Goal: Task Accomplishment & Management: Complete application form

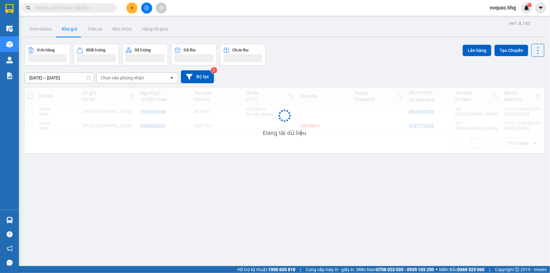
click at [79, 10] on input "text" at bounding box center [72, 7] width 74 height 7
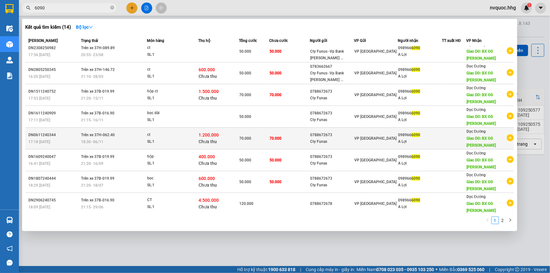
scroll to position [43, 0]
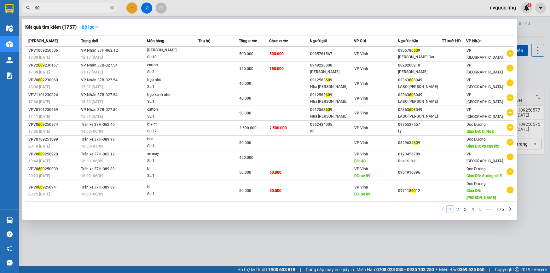
type input "6"
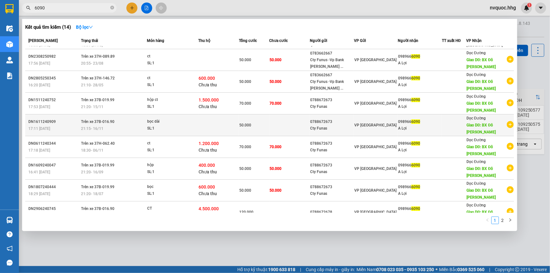
scroll to position [0, 0]
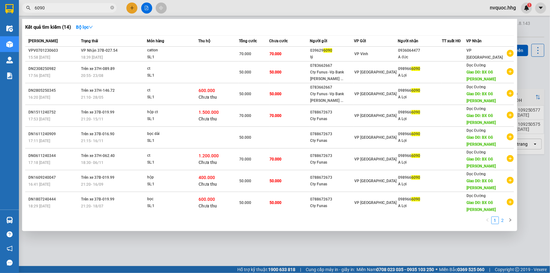
type input "6090"
click at [503, 221] on link "2" at bounding box center [502, 220] width 7 height 7
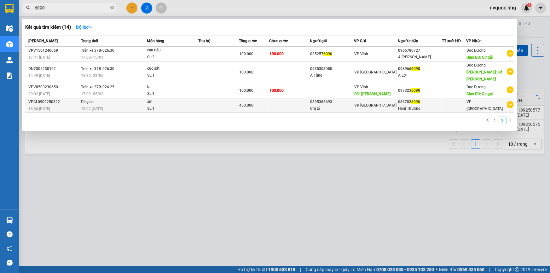
click at [353, 105] on div "Chị Lý" at bounding box center [331, 108] width 43 height 7
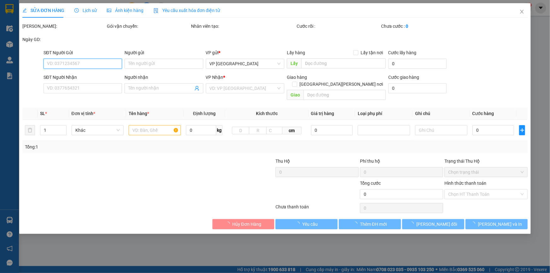
type input "0395368693"
type input "Chị Lý"
type input "0867036090"
type input "Hoài Thương"
type input "450.000"
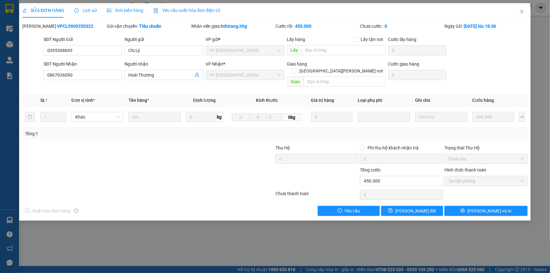
click at [271, 239] on div "SỬA ĐƠN HÀNG Lịch sử Ảnh kiện hàng Yêu cầu xuất hóa đơn điện tử Total Paid Fee …" at bounding box center [275, 136] width 550 height 273
click at [493, 208] on button "[PERSON_NAME] và In" at bounding box center [485, 211] width 83 height 10
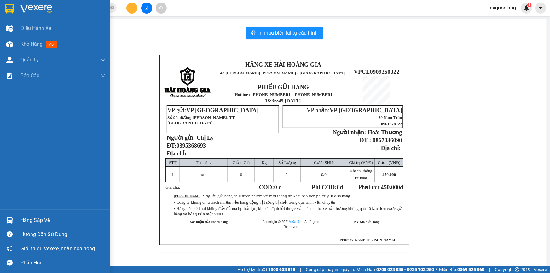
click at [9, 9] on img at bounding box center [9, 8] width 8 height 9
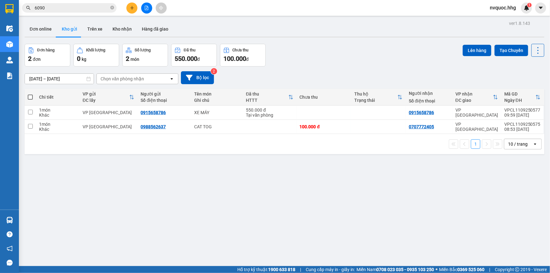
click at [513, 7] on span "nvquoc.hhg" at bounding box center [503, 8] width 36 height 8
click at [506, 21] on span "Đăng xuất" at bounding box center [507, 19] width 26 height 7
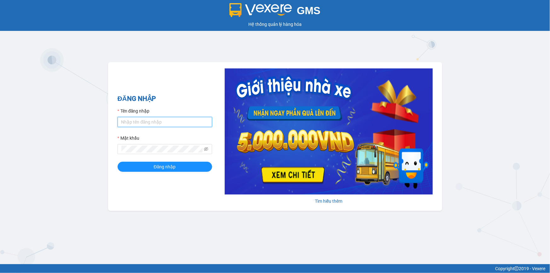
click at [164, 125] on input "Tên đăng nhập" at bounding box center [165, 122] width 95 height 10
click at [183, 122] on input "nthuong.hhg" at bounding box center [165, 122] width 95 height 10
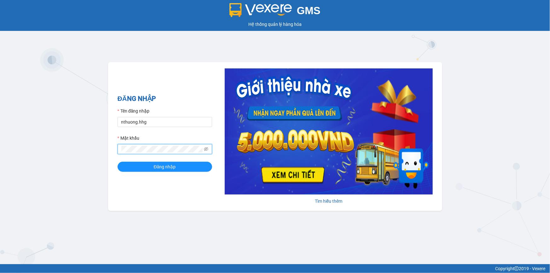
click at [118, 162] on button "Đăng nhập" at bounding box center [165, 167] width 95 height 10
click at [205, 150] on icon "eye-invisible" at bounding box center [206, 149] width 4 height 4
click at [118, 162] on button "Đăng nhập" at bounding box center [165, 167] width 95 height 10
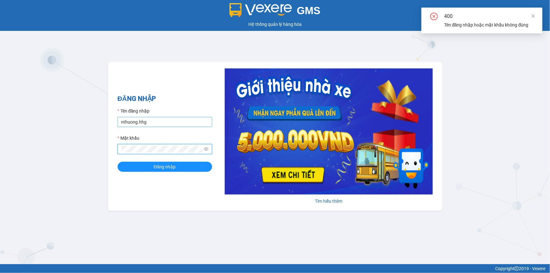
drag, startPoint x: 162, startPoint y: 128, endPoint x: 165, endPoint y: 125, distance: 4.2
click at [164, 126] on form "Tên đăng nhập nthuong.hhg Mật khẩu Đăng nhập" at bounding box center [165, 139] width 95 height 64
click at [165, 123] on input "nthuong.hhg" at bounding box center [165, 122] width 95 height 10
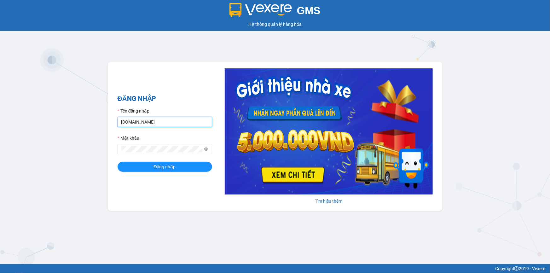
click at [118, 162] on button "Đăng nhập" at bounding box center [165, 167] width 95 height 10
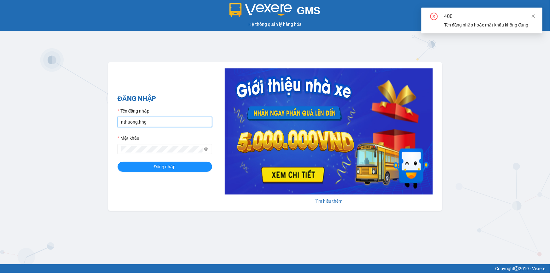
click at [118, 162] on button "Đăng nhập" at bounding box center [165, 167] width 95 height 10
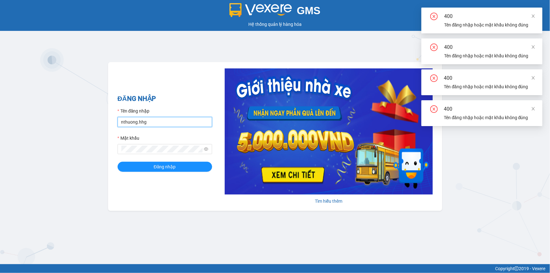
click at [118, 162] on button "Đăng nhập" at bounding box center [165, 167] width 95 height 10
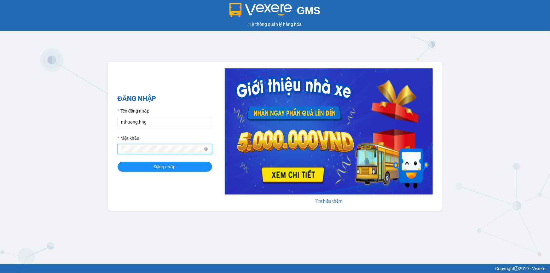
click at [118, 162] on button "Đăng nhập" at bounding box center [165, 167] width 95 height 10
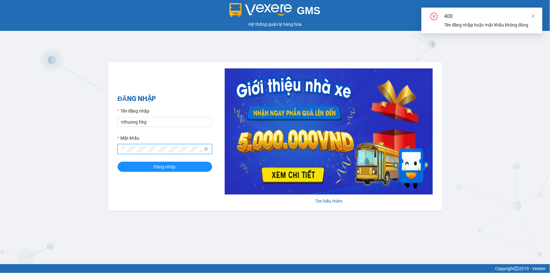
click at [118, 162] on button "Đăng nhập" at bounding box center [165, 167] width 95 height 10
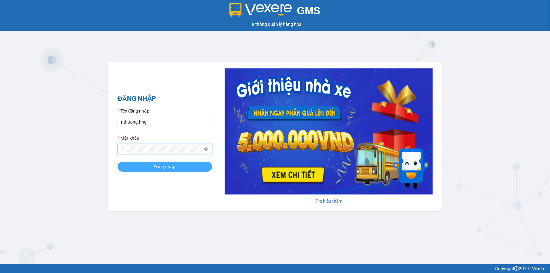
click at [192, 168] on button "Đăng nhập" at bounding box center [165, 167] width 95 height 10
click at [199, 166] on button "Đăng nhập" at bounding box center [165, 167] width 95 height 10
click at [172, 168] on span "Đăng nhập" at bounding box center [165, 166] width 22 height 7
click at [186, 167] on button "Đăng nhập" at bounding box center [165, 167] width 95 height 10
click at [118, 162] on button "Đăng nhập" at bounding box center [165, 167] width 95 height 10
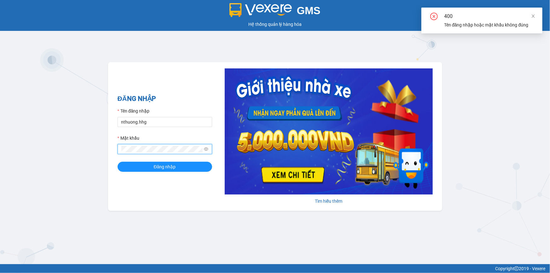
click at [118, 162] on button "Đăng nhập" at bounding box center [165, 167] width 95 height 10
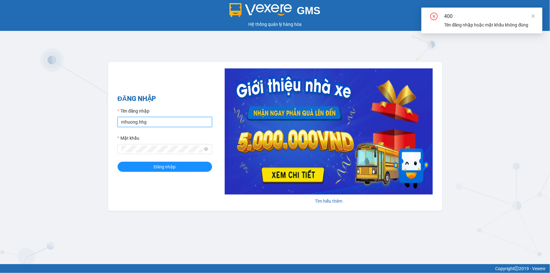
click at [123, 121] on input "nthuong.hhg" at bounding box center [165, 122] width 95 height 10
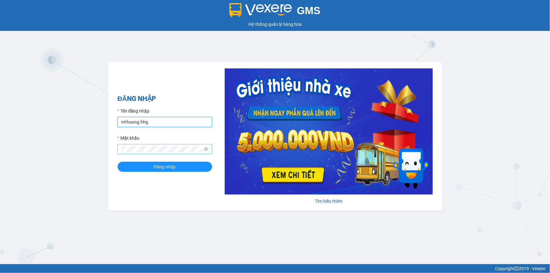
type input "ntthuong.hhg"
click at [118, 162] on button "Đăng nhập" at bounding box center [165, 167] width 95 height 10
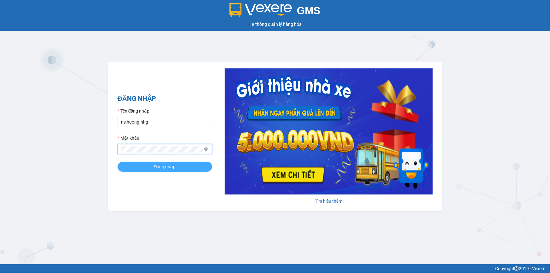
click at [118, 162] on button "Đăng nhập" at bounding box center [165, 167] width 95 height 10
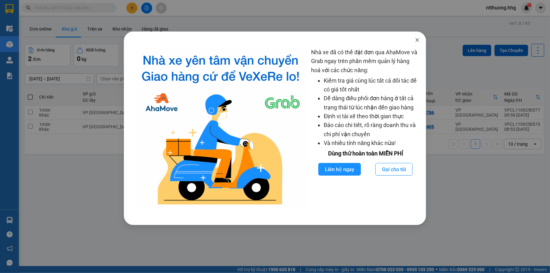
click at [417, 38] on icon "close" at bounding box center [417, 39] width 5 height 5
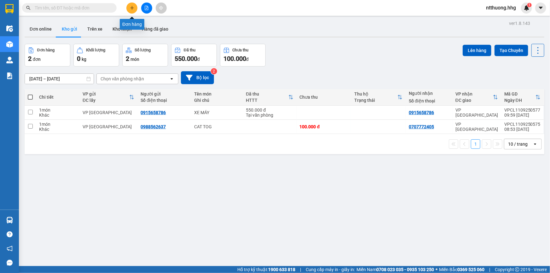
click at [130, 8] on icon "plus" at bounding box center [132, 8] width 4 height 4
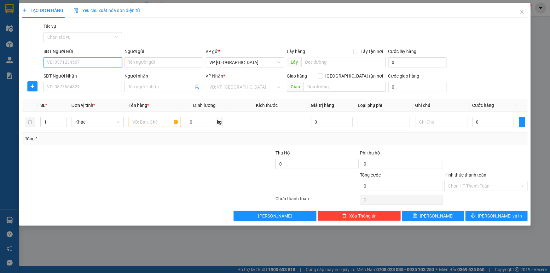
click at [77, 64] on input "SĐT Người Gửi" at bounding box center [82, 62] width 78 height 10
click at [273, 156] on div "Transit Pickup Surcharge Ids Transit Deliver Surcharge Ids Transit Deliver Surc…" at bounding box center [274, 122] width 505 height 198
click at [110, 62] on input "SĐT Người Gửi" at bounding box center [82, 62] width 78 height 10
type input "0964365485"
click at [147, 62] on input "Người gửi" at bounding box center [163, 62] width 78 height 10
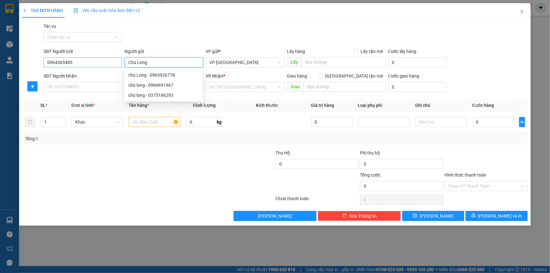
type input "Chú Long"
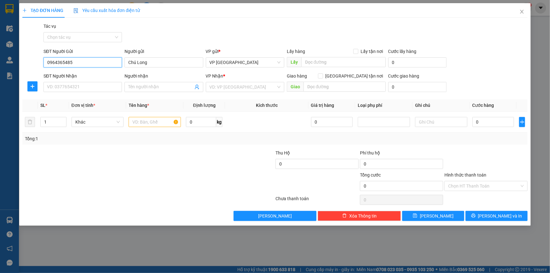
click at [74, 62] on input "0964365485" at bounding box center [82, 62] width 78 height 10
click at [75, 62] on input "0964365485" at bounding box center [82, 62] width 78 height 10
click at [58, 87] on input "SĐT Người Nhận" at bounding box center [82, 87] width 78 height 10
paste input "0964365485"
type input "0964365485"
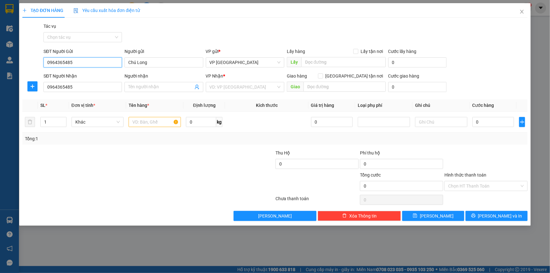
click at [93, 61] on input "0964365485" at bounding box center [82, 62] width 78 height 10
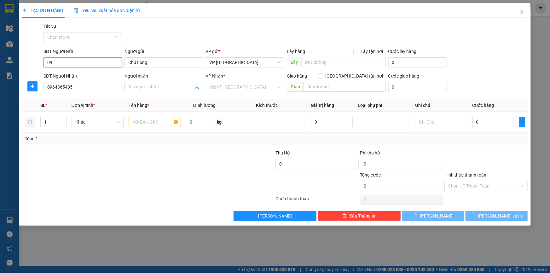
type input "0"
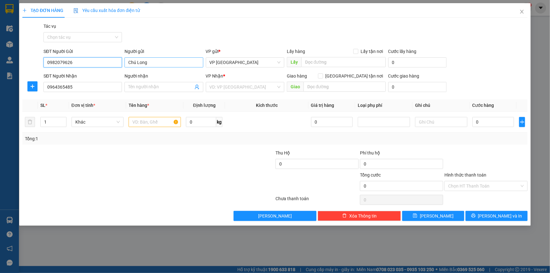
type input "0982079626"
click at [162, 62] on input "Chú Long" at bounding box center [163, 62] width 78 height 10
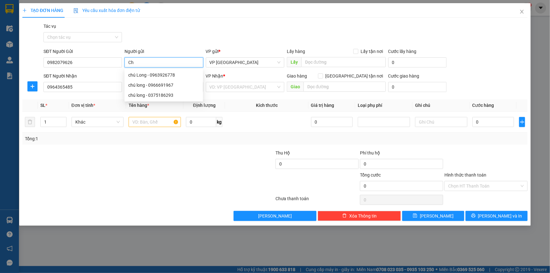
type input "C"
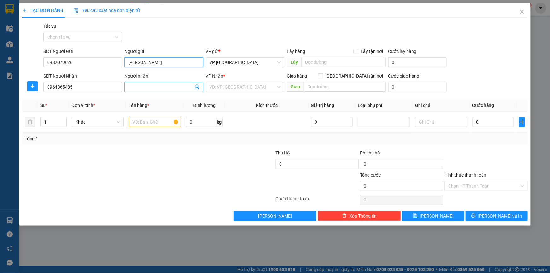
type input "[PERSON_NAME]"
click at [139, 85] on input "Người nhận" at bounding box center [160, 86] width 65 height 7
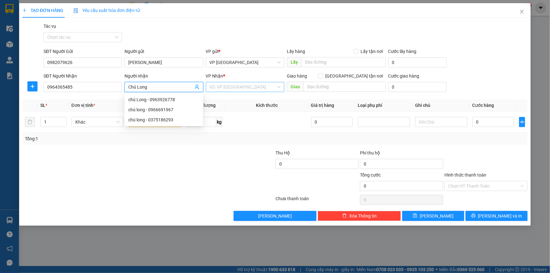
type input "Chú Long"
click at [261, 86] on input "search" at bounding box center [242, 86] width 66 height 9
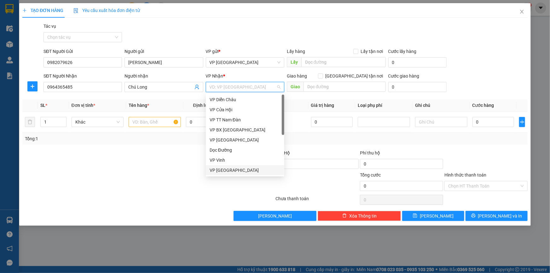
click at [250, 170] on div "VP [GEOGRAPHIC_DATA]" at bounding box center [244, 170] width 71 height 7
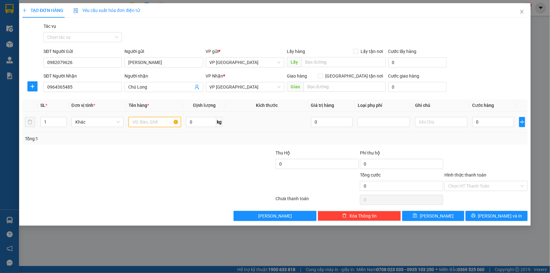
click at [158, 124] on input "text" at bounding box center [155, 122] width 52 height 10
type input "hs"
click at [499, 119] on input "0" at bounding box center [493, 122] width 42 height 10
type input "5"
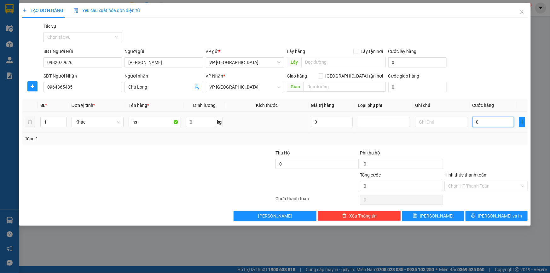
type input "5"
type input "50"
type input "500"
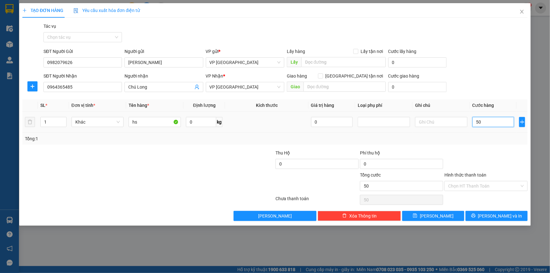
type input "500"
type input "5.000"
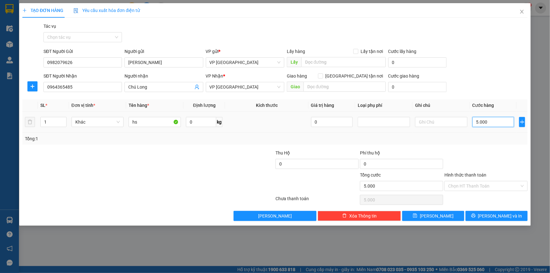
type input "50.000"
click at [479, 186] on input "Hình thức thanh toán" at bounding box center [483, 185] width 71 height 9
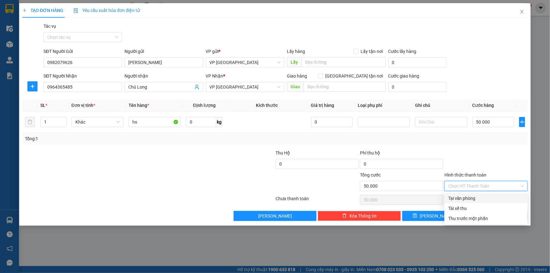
click at [480, 197] on div "Tại văn phòng" at bounding box center [486, 198] width 76 height 7
type input "0"
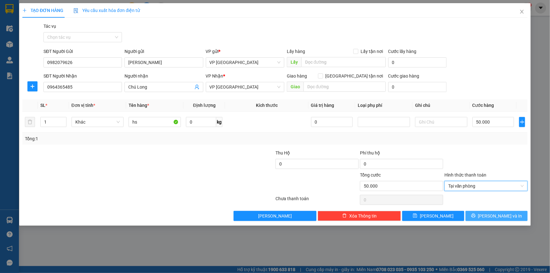
click at [500, 217] on span "[PERSON_NAME] và In" at bounding box center [500, 215] width 44 height 7
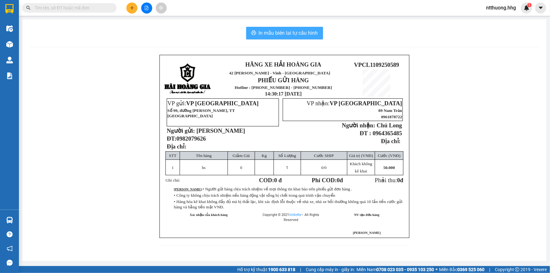
click at [271, 32] on span "In mẫu biên lai tự cấu hình" at bounding box center [288, 33] width 59 height 8
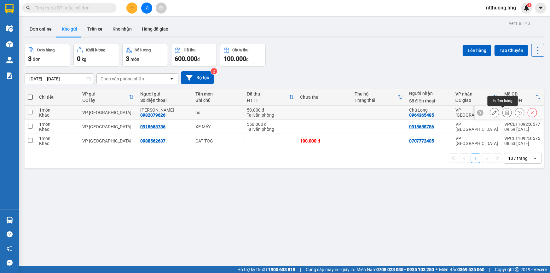
click at [505, 113] on icon at bounding box center [507, 112] width 4 height 4
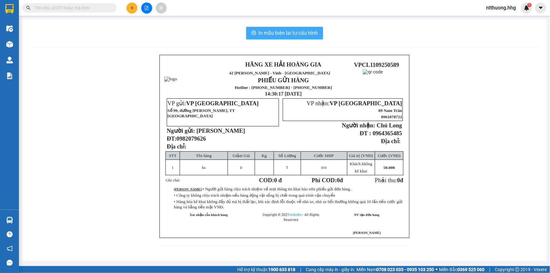
click at [307, 37] on span "In mẫu biên lai tự cấu hình" at bounding box center [288, 33] width 59 height 8
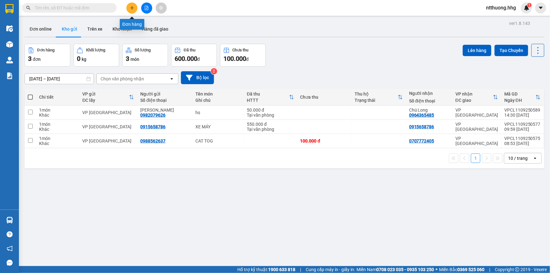
click at [134, 7] on icon "plus" at bounding box center [132, 8] width 4 height 4
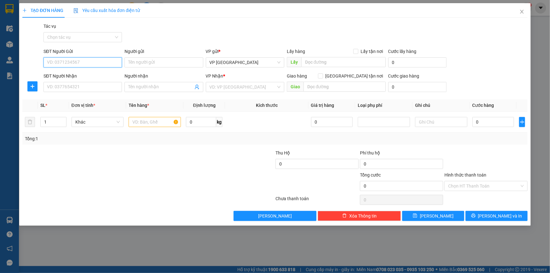
click at [95, 62] on input "SĐT Người Gửi" at bounding box center [82, 62] width 78 height 10
click at [88, 72] on div "0332064455 - [PERSON_NAME]" at bounding box center [82, 75] width 71 height 7
type input "0332064455"
type input "[PERSON_NAME]"
type input "0332064455"
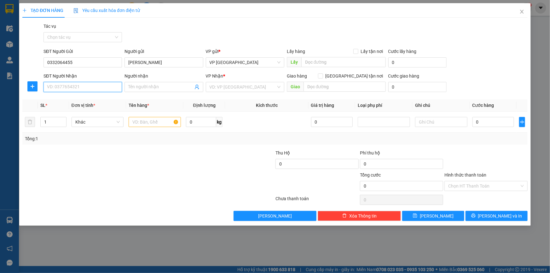
click at [83, 86] on input "SĐT Người Nhận" at bounding box center [82, 87] width 78 height 10
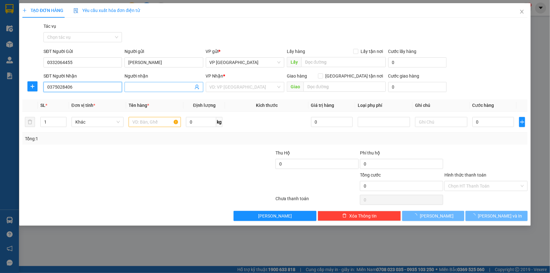
type input "0375028406"
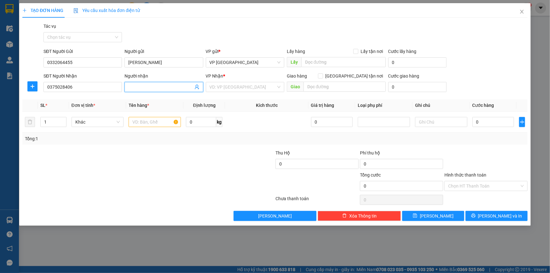
click at [149, 88] on input "Người nhận" at bounding box center [160, 86] width 65 height 7
type input "Khôi Tùng"
click at [258, 88] on input "search" at bounding box center [242, 86] width 66 height 9
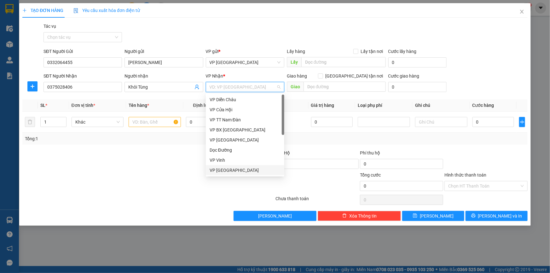
click at [235, 169] on div "VP [GEOGRAPHIC_DATA]" at bounding box center [244, 170] width 71 height 7
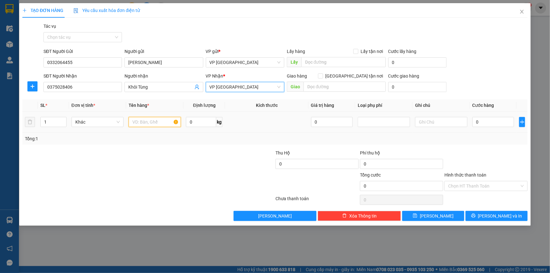
click at [156, 122] on input "text" at bounding box center [155, 122] width 52 height 10
type input "Hộp giày"
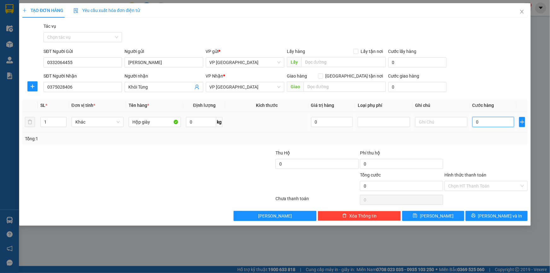
click at [507, 121] on input "0" at bounding box center [493, 122] width 42 height 10
type input "5"
type input "50"
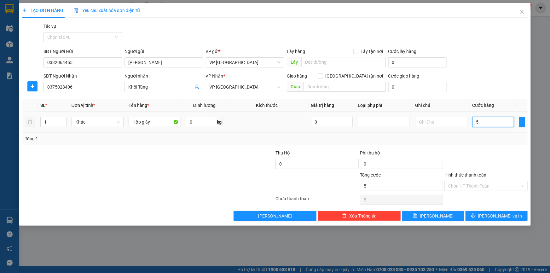
type input "50"
type input "500"
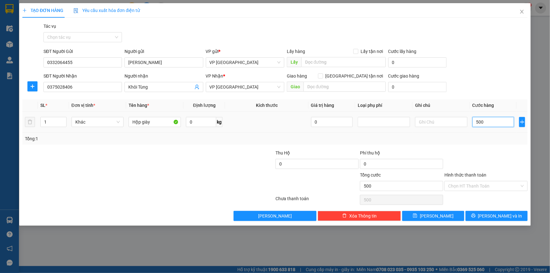
type input "5.000"
type input "50.000"
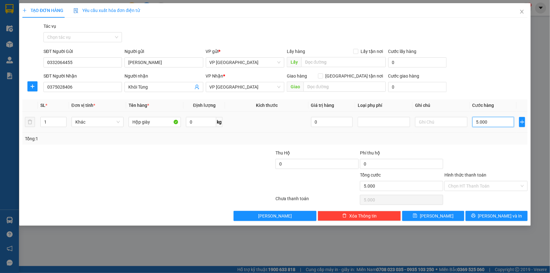
type input "50.000"
click at [508, 216] on span "[PERSON_NAME] và In" at bounding box center [500, 215] width 44 height 7
click at [511, 214] on button "[PERSON_NAME] và In" at bounding box center [496, 216] width 62 height 10
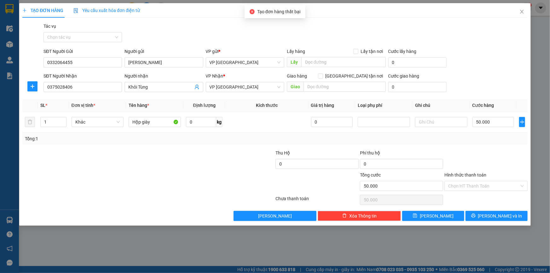
click at [252, 12] on icon "close-circle" at bounding box center [251, 11] width 5 height 5
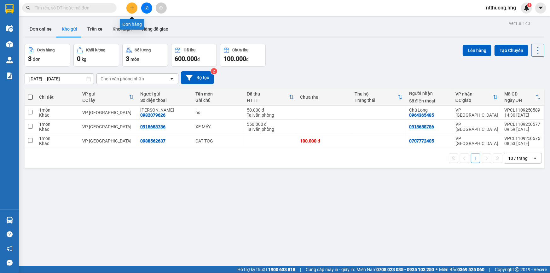
click at [130, 6] on icon "plus" at bounding box center [132, 8] width 4 height 4
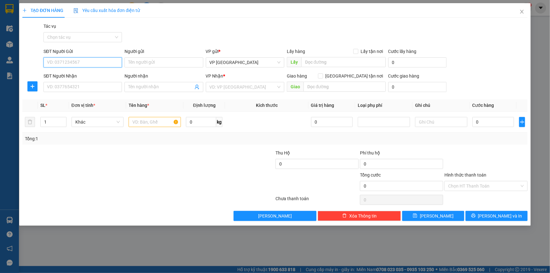
click at [102, 63] on input "SĐT Người Gửi" at bounding box center [82, 62] width 78 height 10
type input "033"
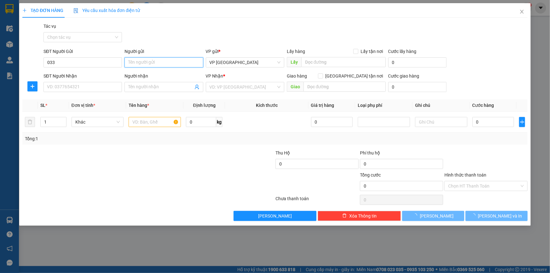
click at [134, 63] on input "Người gửi" at bounding box center [163, 62] width 78 height 10
type input "Huy"
click at [99, 57] on input "033" at bounding box center [82, 62] width 78 height 10
type input "033206445"
click at [158, 65] on input "Huy" at bounding box center [163, 62] width 78 height 10
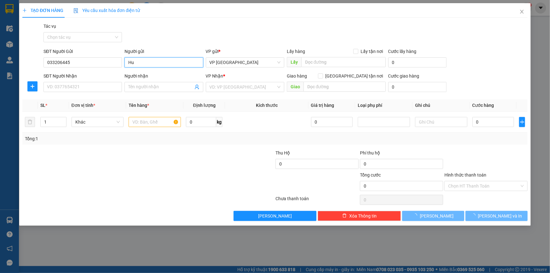
type input "H"
click at [96, 61] on input "033206445" at bounding box center [82, 62] width 78 height 10
click at [133, 64] on input "Người gửi" at bounding box center [163, 62] width 78 height 10
type input "[PERSON_NAME]"
click at [70, 84] on input "SĐT Người Nhận" at bounding box center [82, 87] width 78 height 10
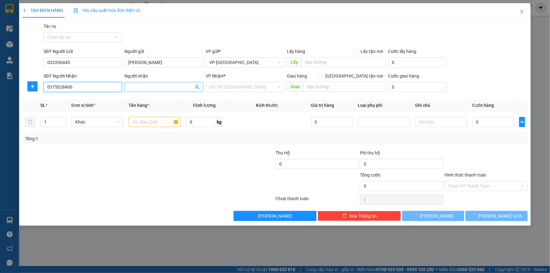
type input "0375028406"
click at [171, 86] on input "Người nhận" at bounding box center [160, 86] width 65 height 7
type input "Khôi Tùng"
click at [224, 85] on input "search" at bounding box center [242, 86] width 66 height 9
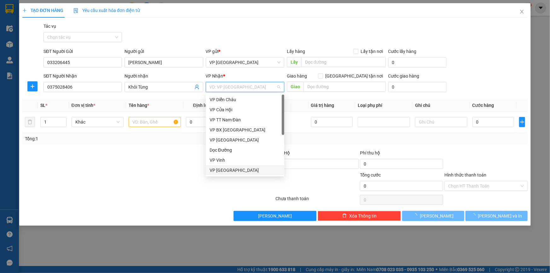
click at [232, 169] on div "VP [GEOGRAPHIC_DATA]" at bounding box center [244, 170] width 71 height 7
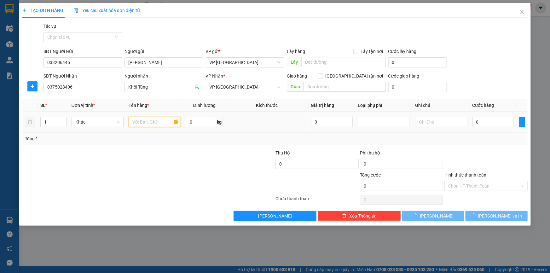
click at [141, 120] on input "text" at bounding box center [155, 122] width 52 height 10
type input "hộp giày"
click at [490, 123] on input "0" at bounding box center [493, 122] width 42 height 10
type input "5"
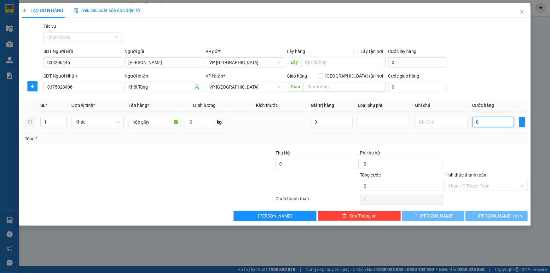
type input "5"
type input "50"
type input "500"
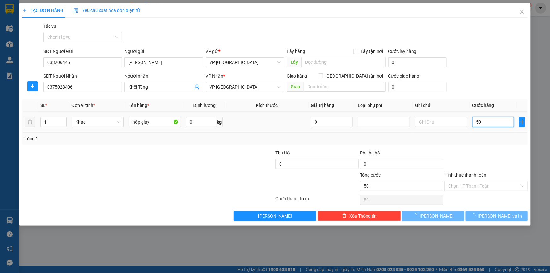
type input "500"
type input "5.000"
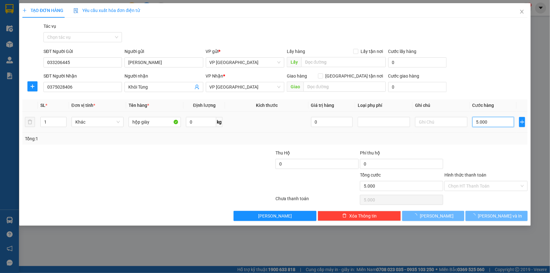
type input "50.000"
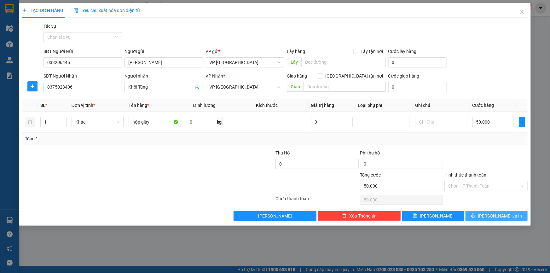
click at [482, 211] on button "[PERSON_NAME] và In" at bounding box center [496, 216] width 62 height 10
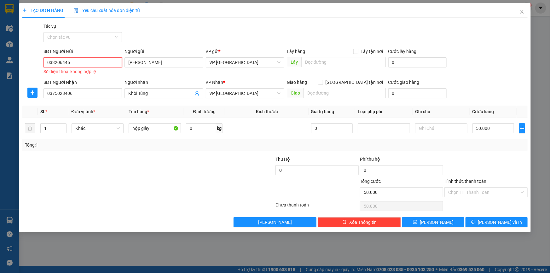
click at [97, 61] on input "033206445" at bounding box center [82, 62] width 78 height 10
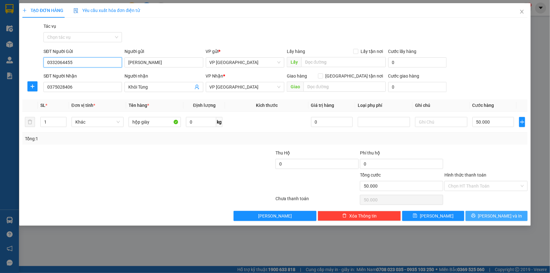
type input "0332064455"
click at [504, 219] on span "[PERSON_NAME] và In" at bounding box center [500, 215] width 44 height 7
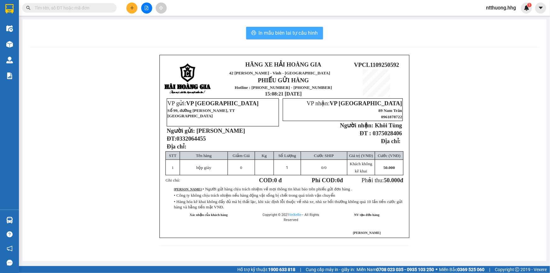
click at [310, 32] on span "In mẫu biên lai tự cấu hình" at bounding box center [288, 33] width 59 height 8
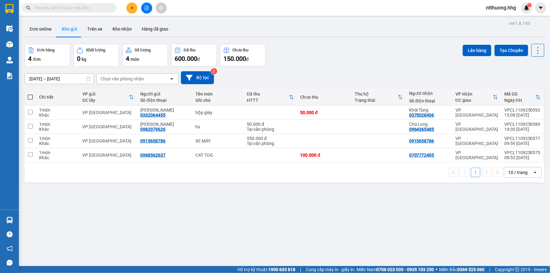
click at [383, 212] on div "ver 1.8.143 Đơn online Kho gửi Trên xe Kho nhận Hàng đã giao Đơn hàng 4 đơn Khố…" at bounding box center [284, 155] width 525 height 273
